Goal: Task Accomplishment & Management: Manage account settings

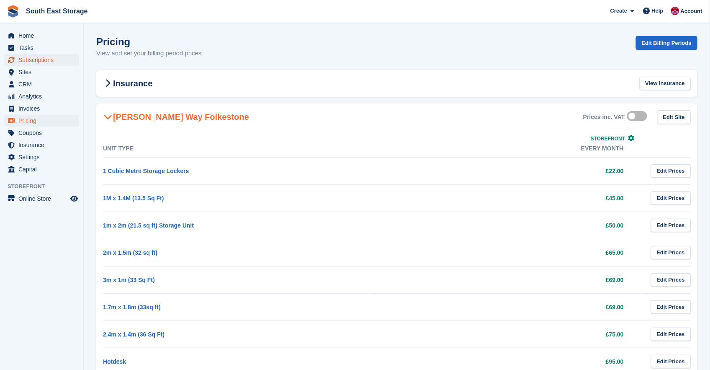
click at [26, 61] on span "Subscriptions" at bounding box center [43, 60] width 50 height 12
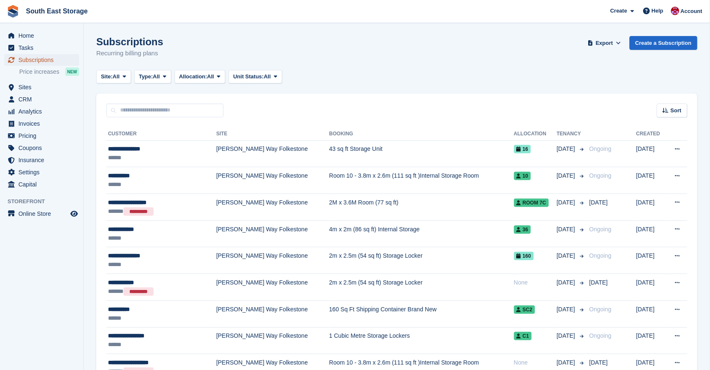
click at [27, 60] on span "Subscriptions" at bounding box center [43, 60] width 50 height 12
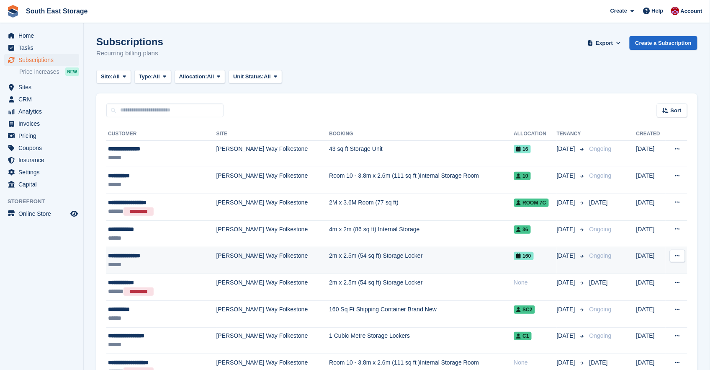
click at [162, 260] on div "**********" at bounding box center [152, 255] width 88 height 9
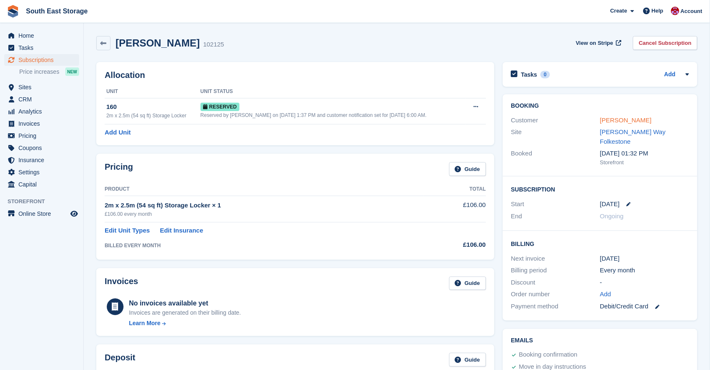
click at [620, 117] on link "Karlene Mclean" at bounding box center [625, 119] width 51 height 7
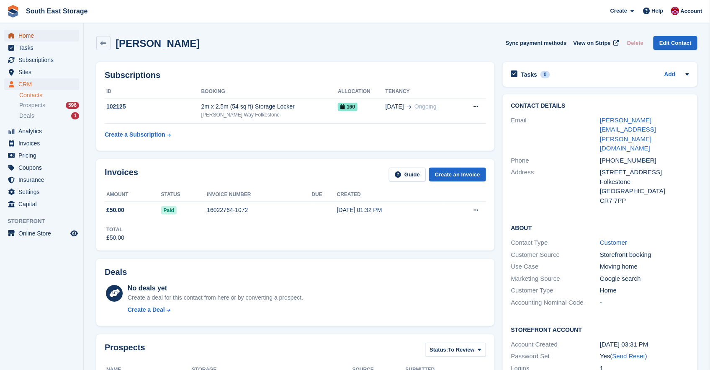
click at [28, 34] on span "Home" at bounding box center [43, 36] width 50 height 12
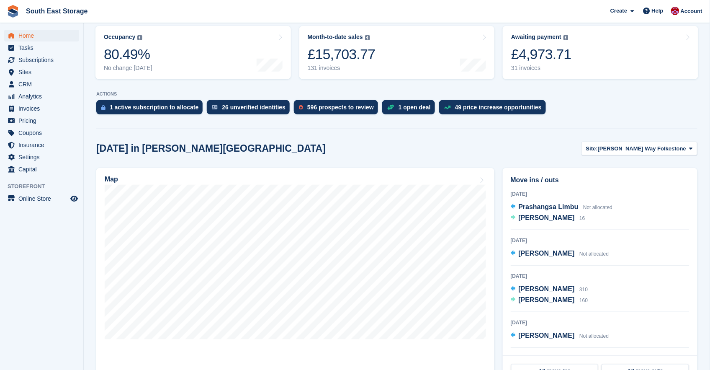
scroll to position [75, 0]
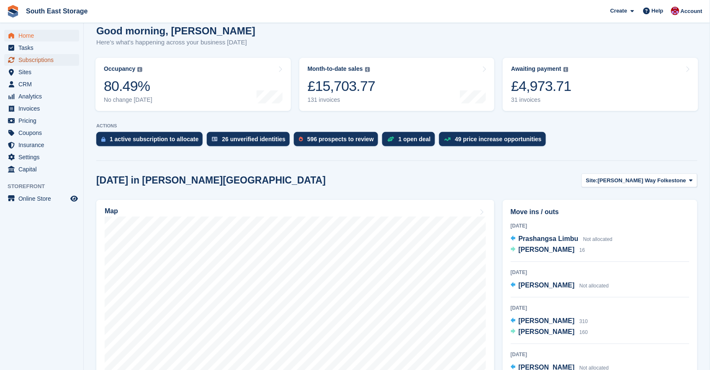
click at [42, 61] on span "Subscriptions" at bounding box center [43, 60] width 50 height 12
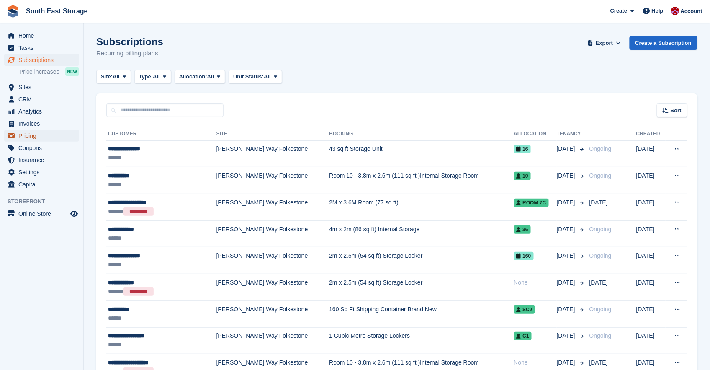
click at [26, 134] on span "Pricing" at bounding box center [43, 136] width 50 height 12
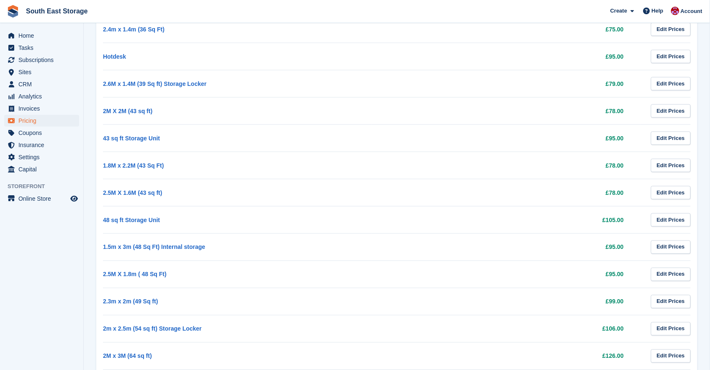
scroll to position [303, 0]
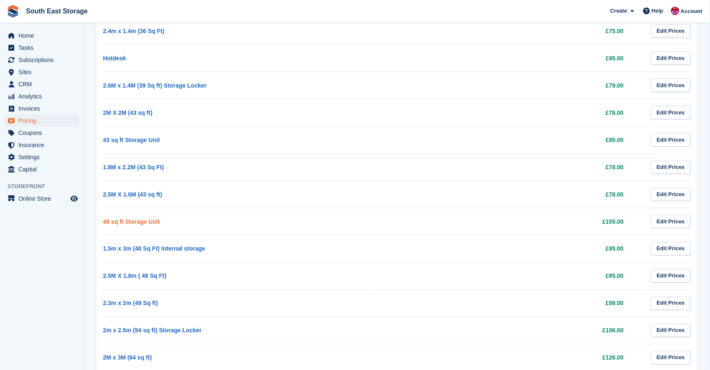
click at [146, 220] on link "48 sq ft Storage Unit" at bounding box center [131, 221] width 57 height 7
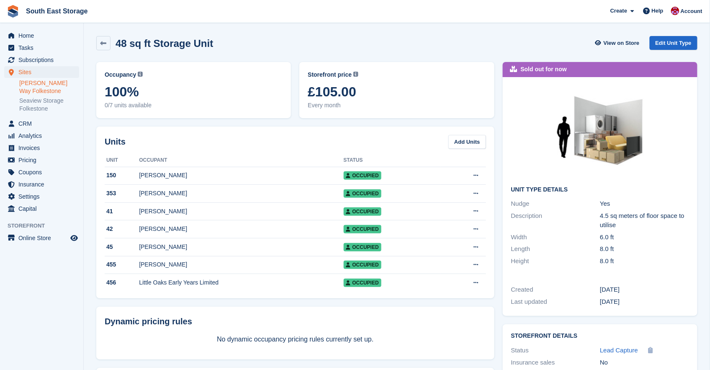
click at [34, 83] on link "[PERSON_NAME] Way Folkestone" at bounding box center [49, 87] width 60 height 16
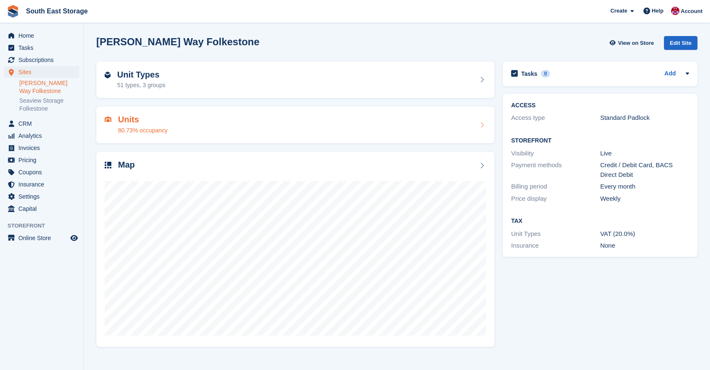
click at [148, 122] on h2 "Units" at bounding box center [142, 120] width 49 height 10
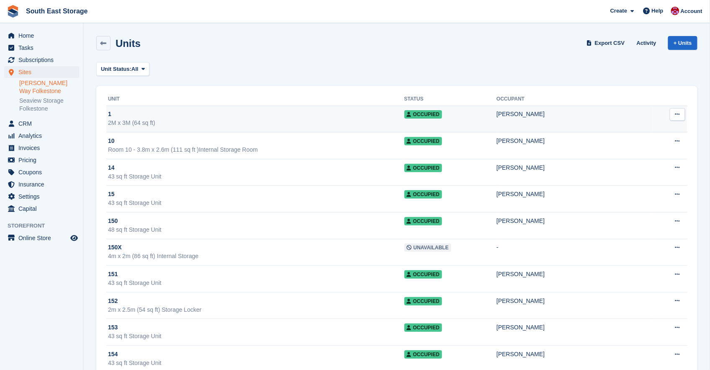
click at [240, 120] on div "2M x 3M (64 sq ft)" at bounding box center [256, 122] width 296 height 9
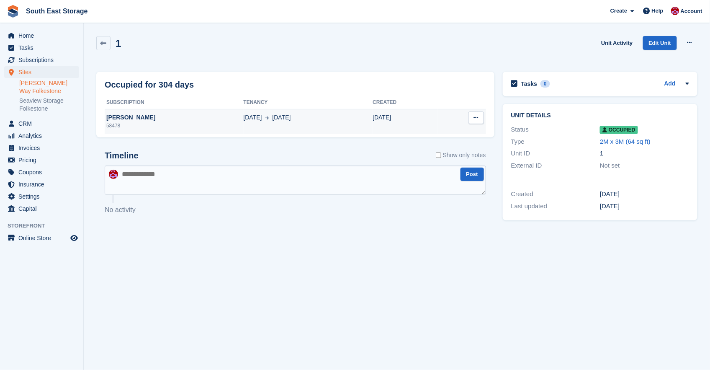
click at [149, 120] on div "[PERSON_NAME]" at bounding box center [174, 117] width 139 height 9
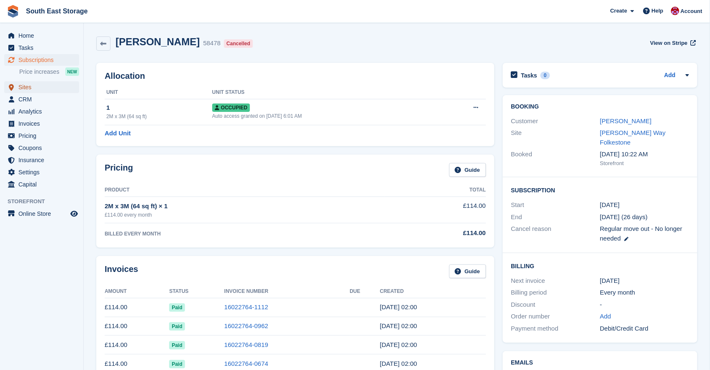
click at [24, 86] on span "Sites" at bounding box center [43, 87] width 50 height 12
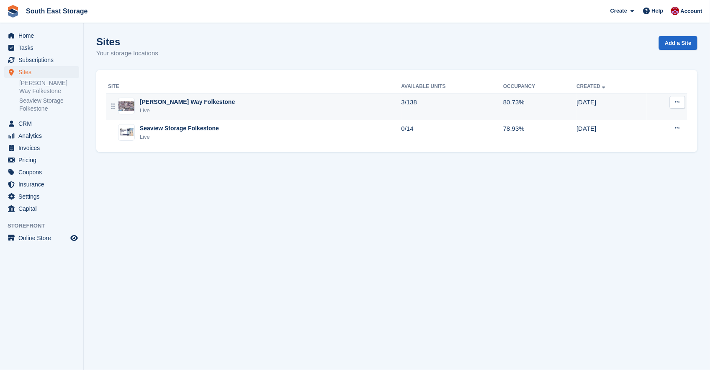
click at [178, 108] on div "Live" at bounding box center [187, 110] width 95 height 8
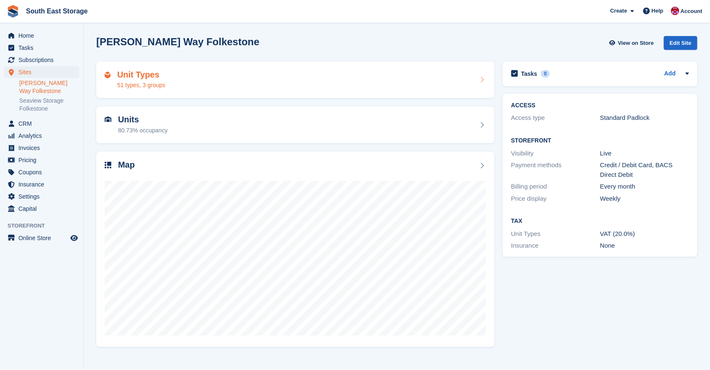
click at [151, 75] on h2 "Unit Types" at bounding box center [141, 75] width 48 height 10
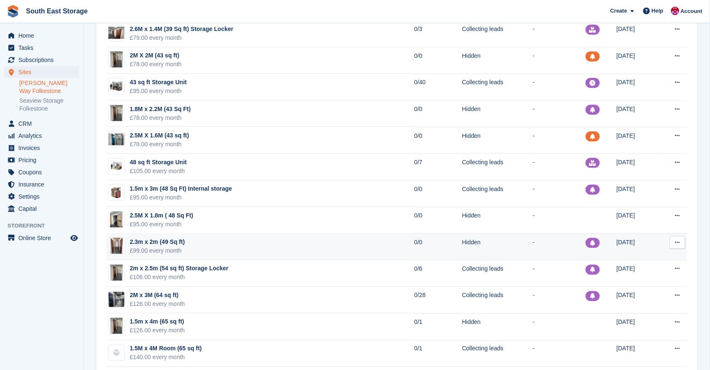
scroll to position [284, 0]
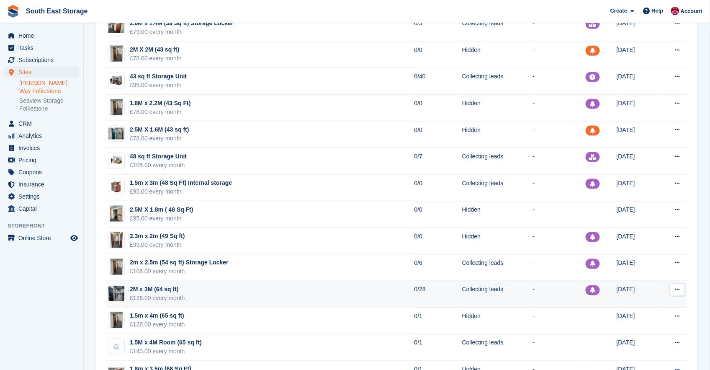
click at [205, 286] on td "2M x 3M (64 sq ft) £126.00 every month" at bounding box center [260, 294] width 308 height 27
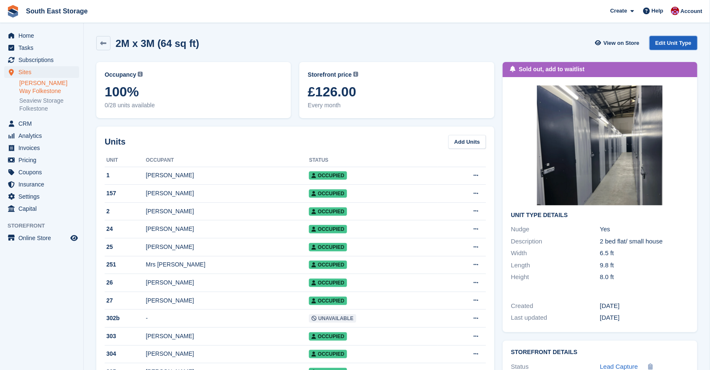
click at [663, 41] on link "Edit Unit Type" at bounding box center [674, 43] width 48 height 14
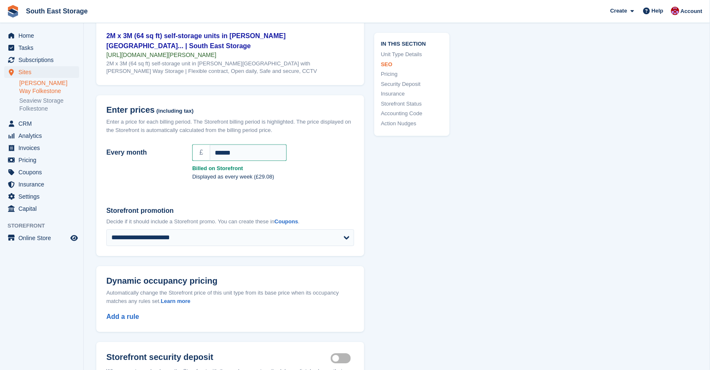
scroll to position [694, 0]
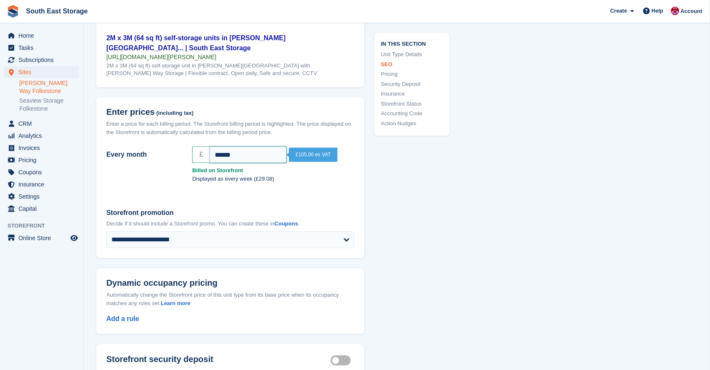
drag, startPoint x: 226, startPoint y: 154, endPoint x: 219, endPoint y: 154, distance: 6.3
click at [219, 154] on input "******" at bounding box center [248, 154] width 77 height 17
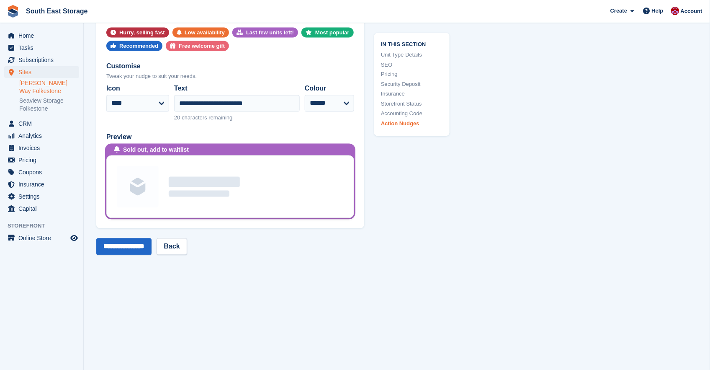
scroll to position [1615, 0]
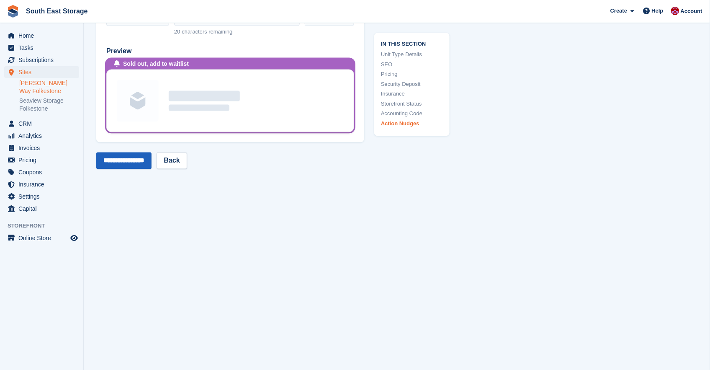
type input "******"
click at [144, 161] on input "**********" at bounding box center [123, 160] width 55 height 17
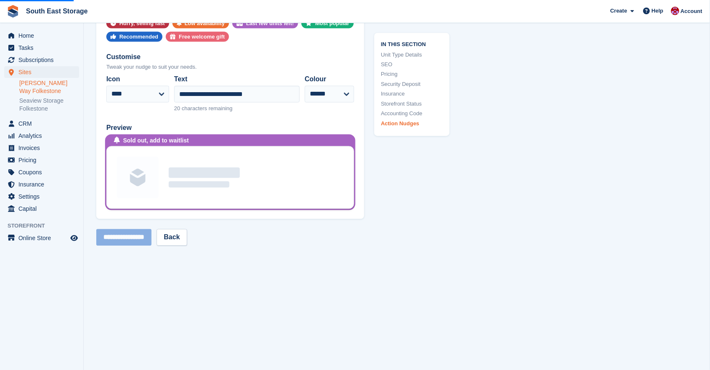
scroll to position [1343, 0]
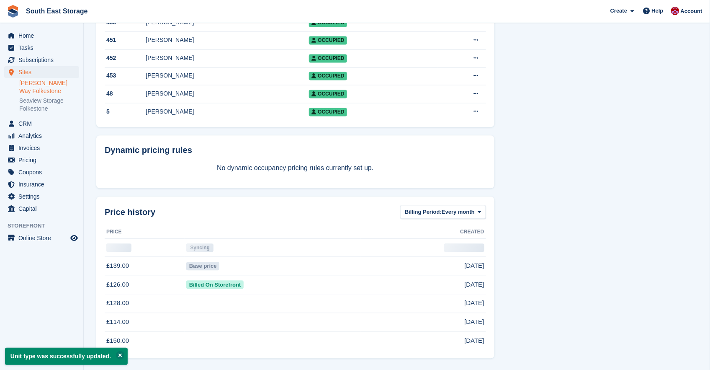
scroll to position [476, 0]
